Goal: Consume media (video, audio)

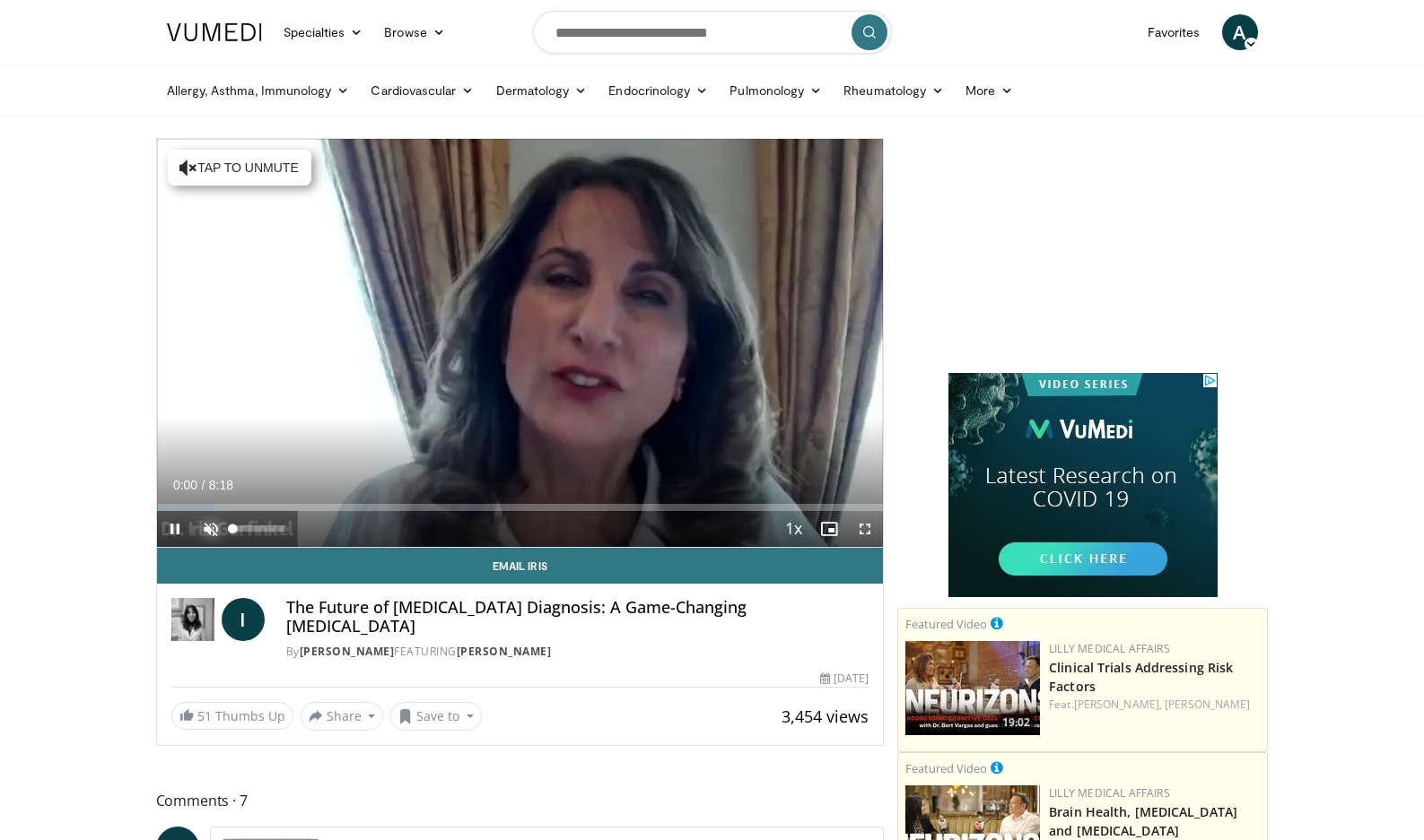
click at [208, 527] on span "Video Player" at bounding box center [211, 528] width 36 height 36
click at [169, 522] on span "Video Player" at bounding box center [174, 528] width 36 height 36
click at [169, 525] on span "Video Player" at bounding box center [174, 528] width 36 height 36
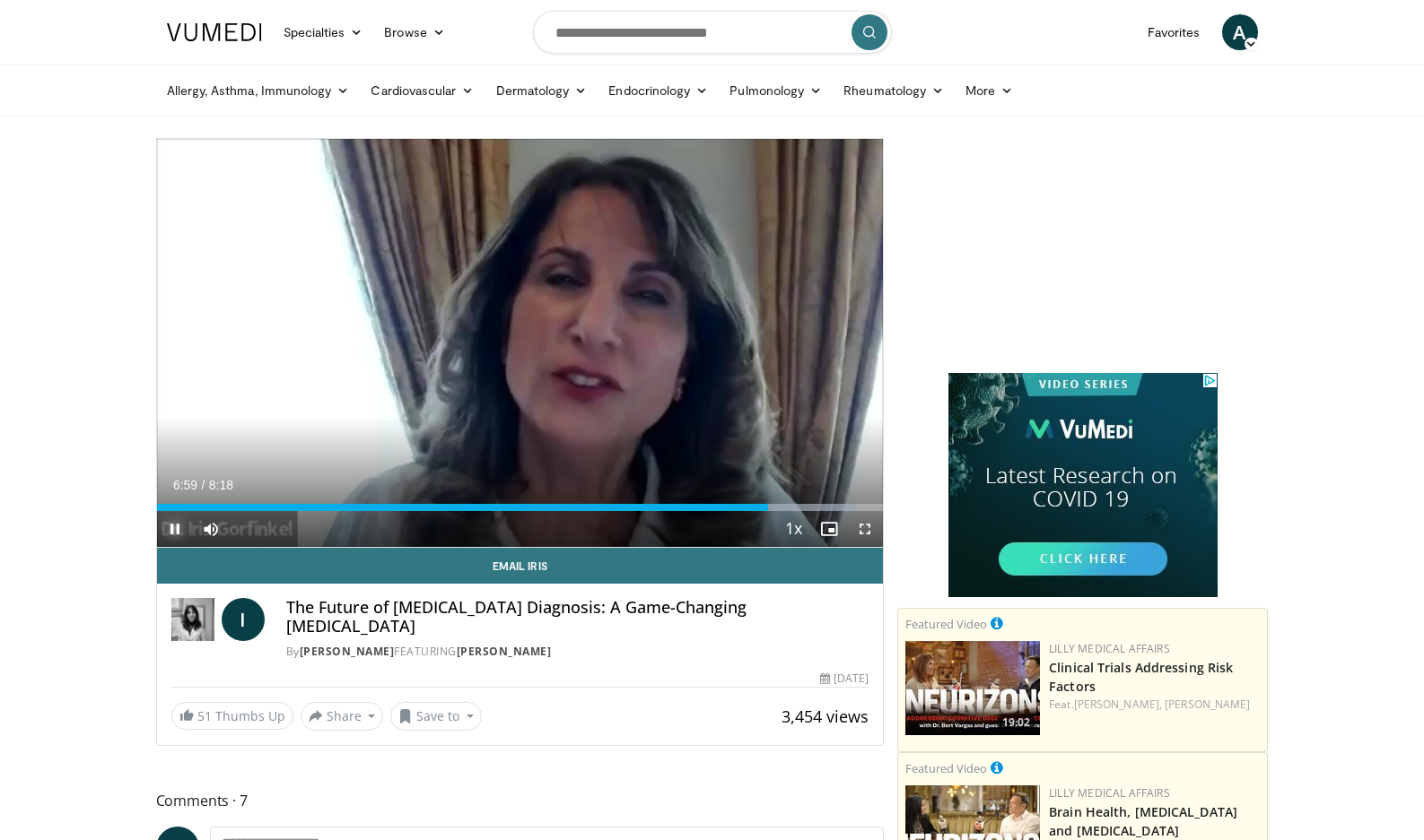
click at [176, 531] on span "Video Player" at bounding box center [174, 528] width 36 height 36
